Goal: Communication & Community: Ask a question

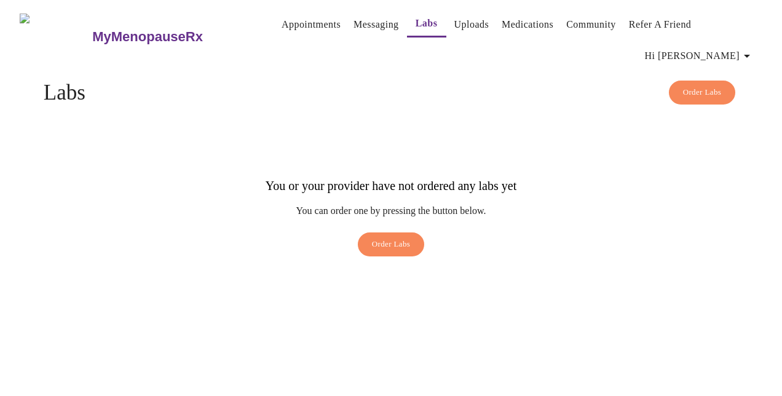
drag, startPoint x: 0, startPoint y: 0, endPoint x: 357, endPoint y: 23, distance: 357.5
click at [357, 23] on link "Messaging" at bounding box center [376, 24] width 45 height 17
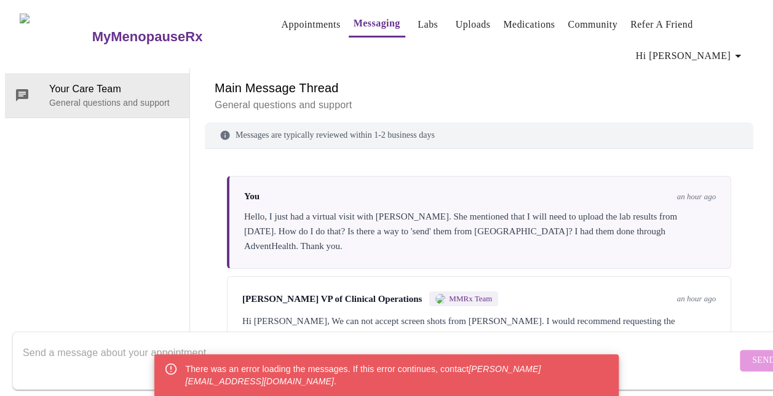
scroll to position [74, 0]
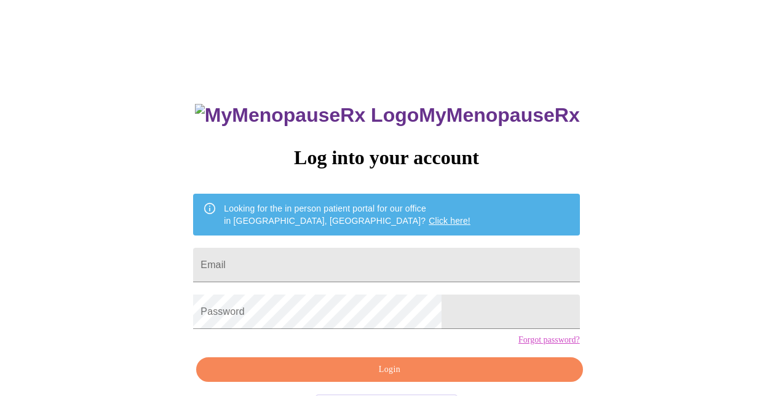
scroll to position [49, 0]
